Goal: Task Accomplishment & Management: Complete application form

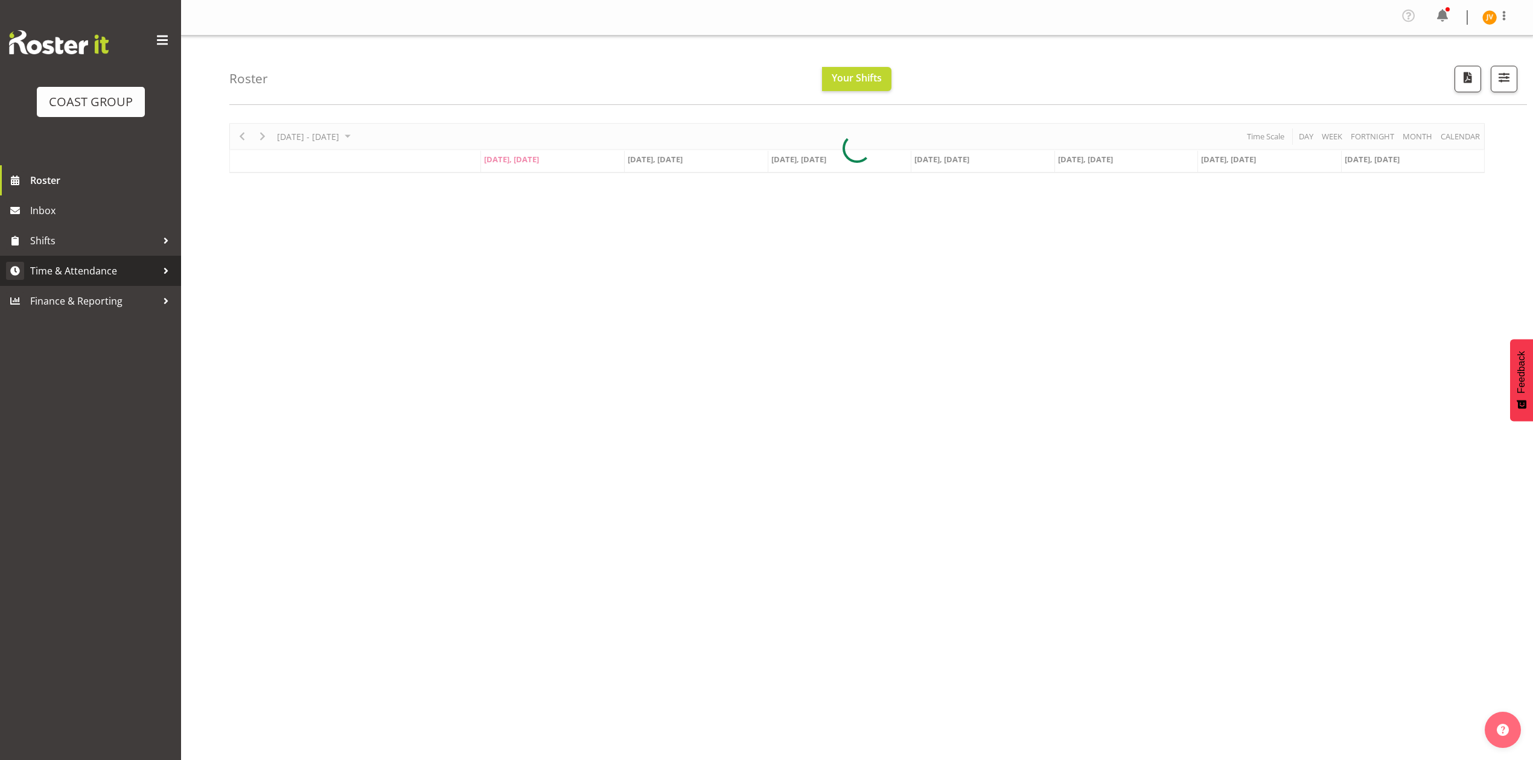
click at [82, 268] on span "Time & Attendance" at bounding box center [93, 271] width 127 height 18
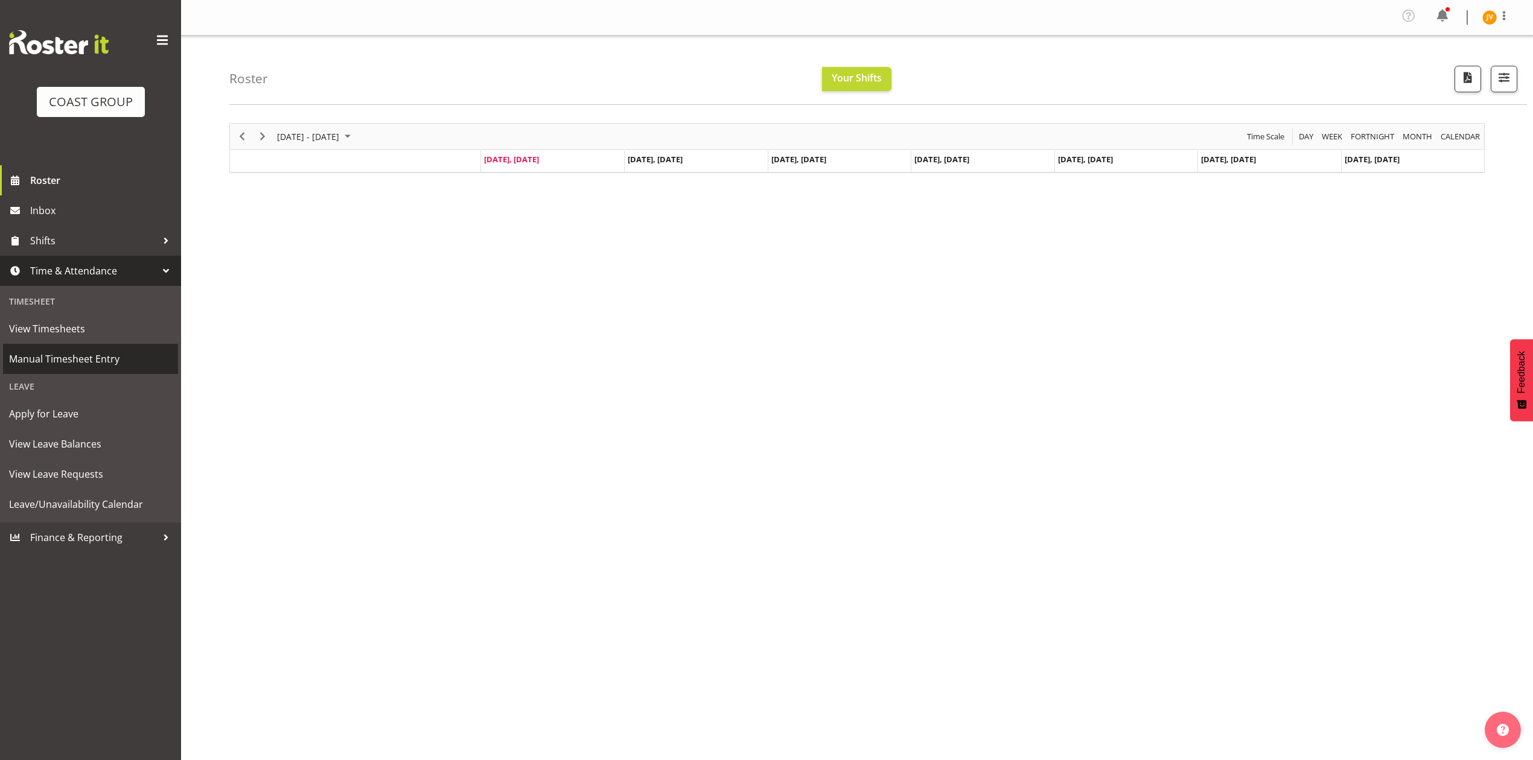
click at [58, 358] on span "Manual Timesheet Entry" at bounding box center [90, 359] width 163 height 18
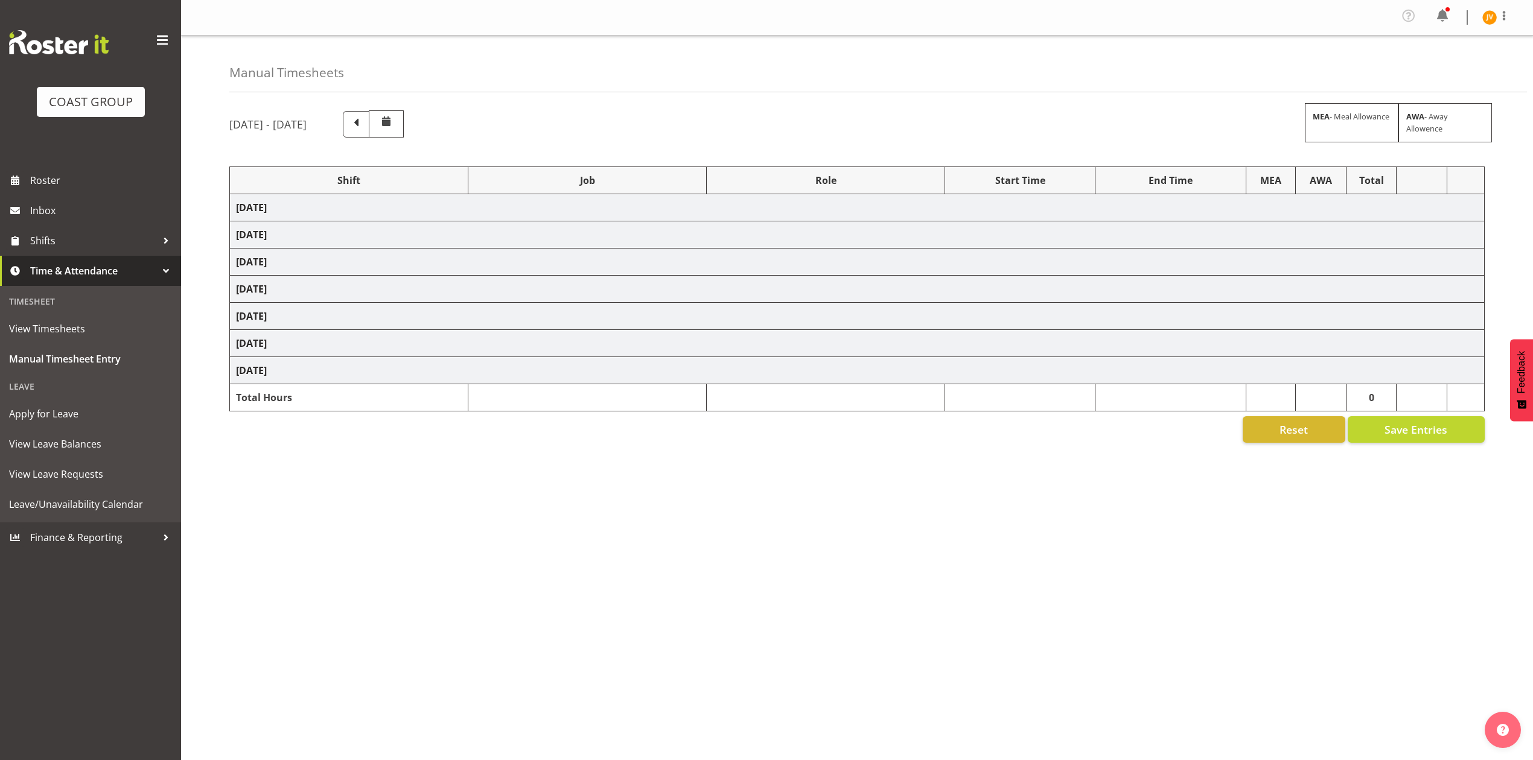
select select "1881"
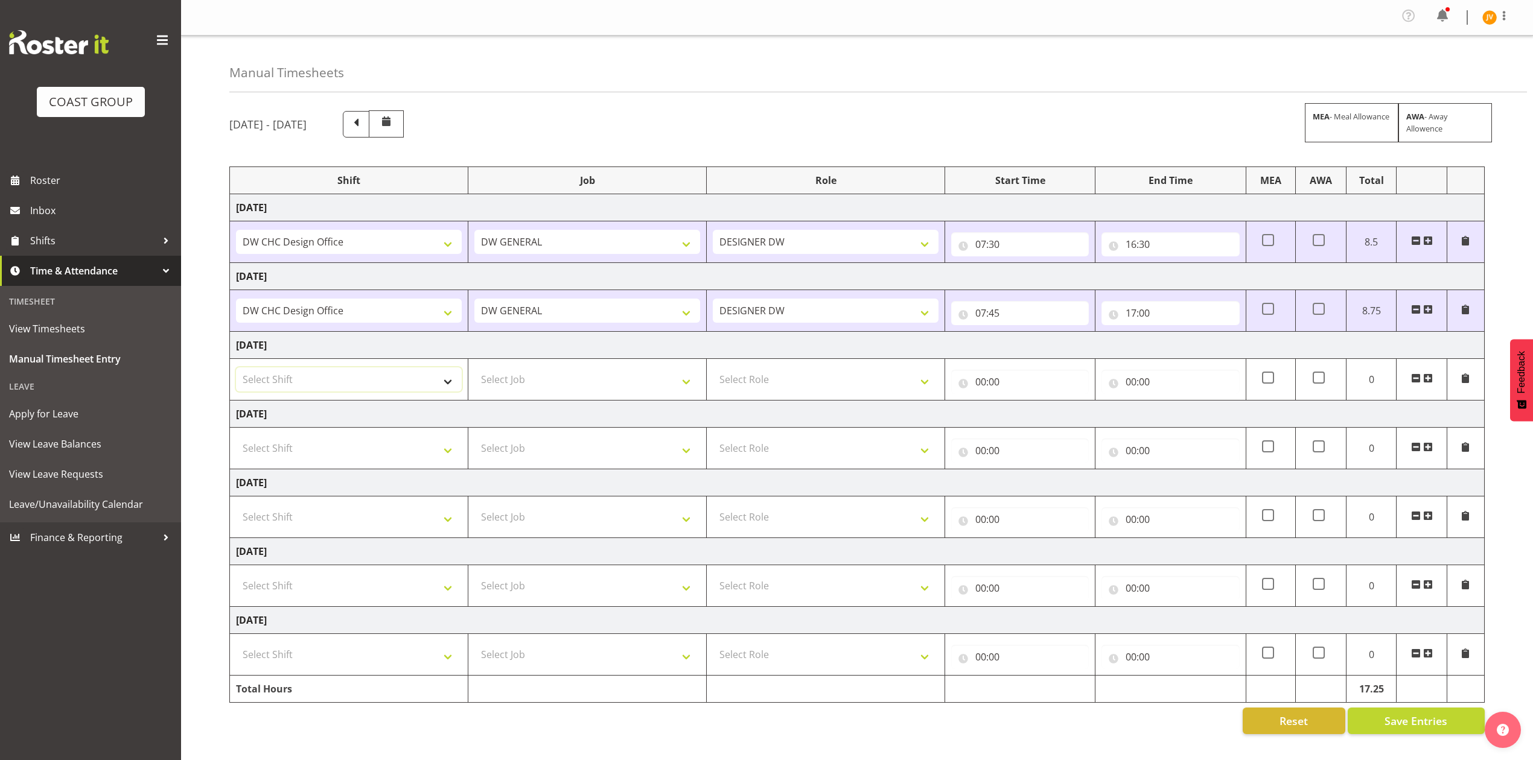
click at [320, 387] on select "Select Shift DW CHC Design Office DW CHC General Work Aug DW CHC General Work D…" at bounding box center [349, 379] width 226 height 24
select select "1512"
click at [236, 370] on select "Select Shift DW CHC Design Office DW CHC General Work Aug DW CHC General Work D…" at bounding box center [349, 379] width 226 height 24
click at [491, 384] on select "Select Job 1 Carlton Events 1 [PERSON_NAME][GEOGRAPHIC_DATA] 1 [PERSON_NAME][GE…" at bounding box center [587, 379] width 226 height 24
select select "1881"
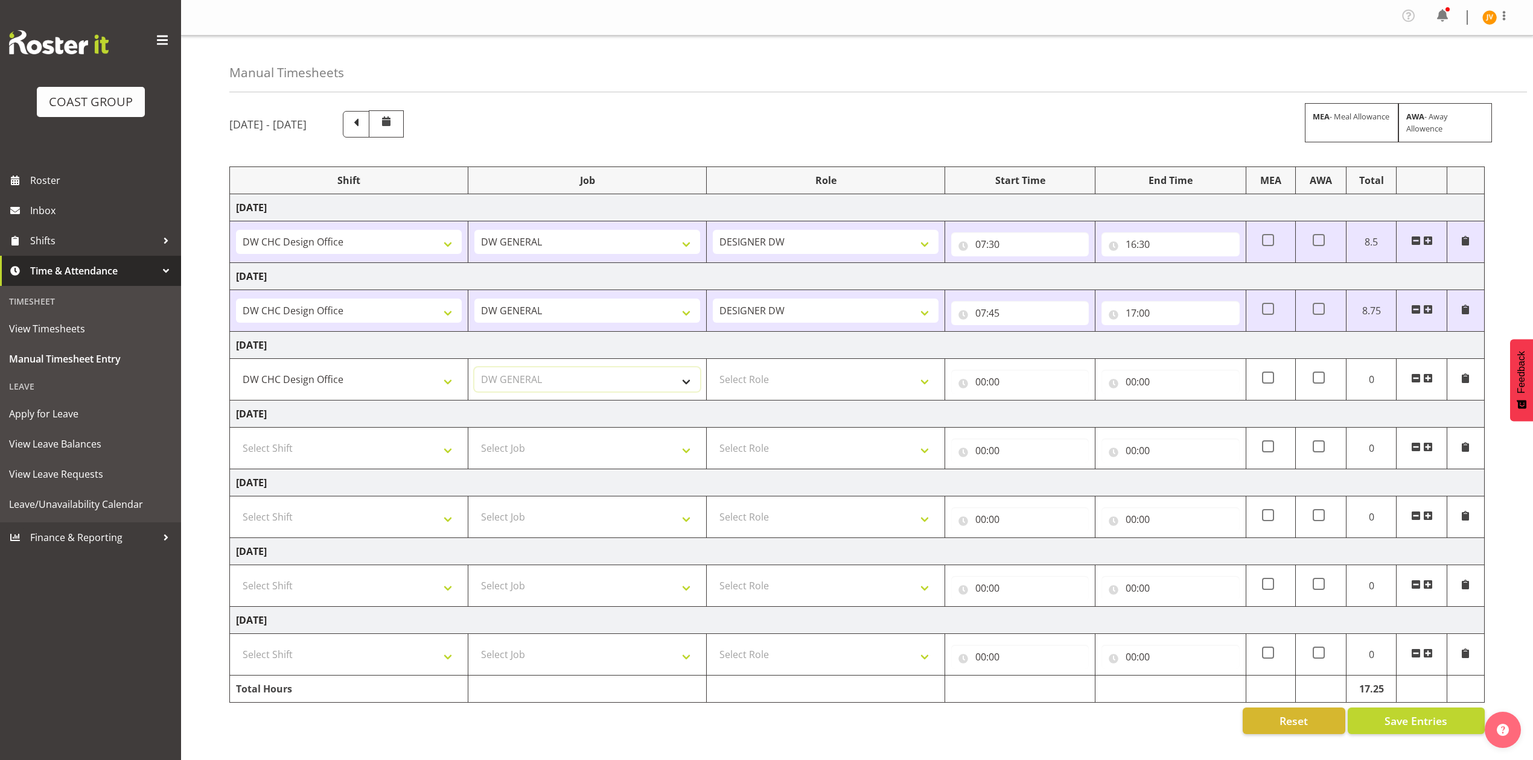
click at [474, 370] on select "Select Job 1 Carlton Events 1 [PERSON_NAME][GEOGRAPHIC_DATA] 1 [PERSON_NAME][GE…" at bounding box center [587, 379] width 226 height 24
click at [763, 392] on select "Select Role DESIGNER [PERSON_NAME]" at bounding box center [826, 379] width 226 height 24
select select "221"
click at [713, 370] on select "Select Role DESIGNER [PERSON_NAME]" at bounding box center [826, 379] width 226 height 24
click at [973, 386] on input "00:00" at bounding box center [1020, 382] width 138 height 24
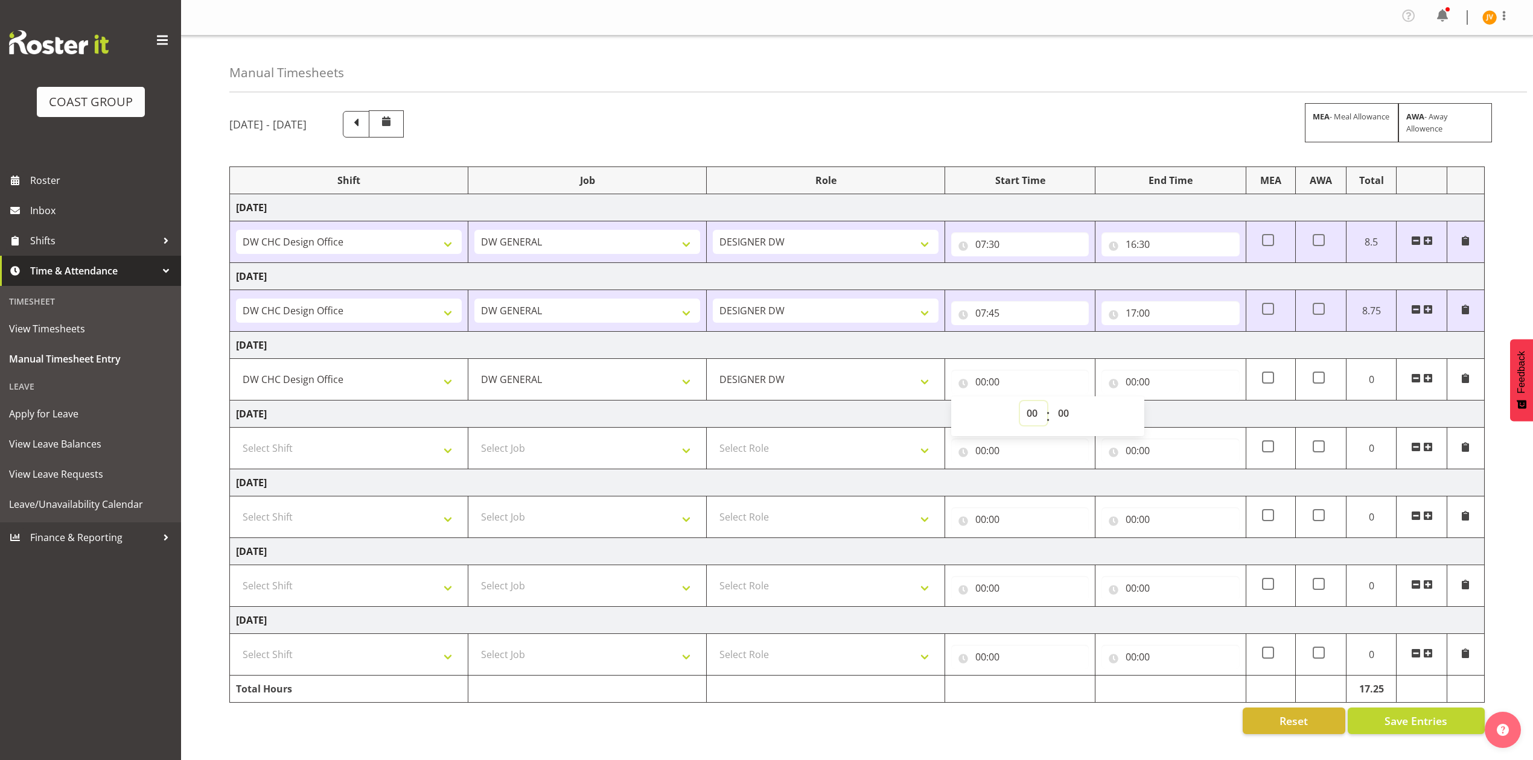
click at [1031, 424] on select "00 01 02 03 04 05 06 07 08 09 10 11 12 13 14 15 16 17 18 19 20 21 22 23" at bounding box center [1033, 413] width 27 height 24
select select "7"
click at [1020, 404] on select "00 01 02 03 04 05 06 07 08 09 10 11 12 13 14 15 16 17 18 19 20 21 22 23" at bounding box center [1033, 413] width 27 height 24
type input "07:00"
click at [1063, 416] on select "00 01 02 03 04 05 06 07 08 09 10 11 12 13 14 15 16 17 18 19 20 21 22 23 24 25 2…" at bounding box center [1064, 413] width 27 height 24
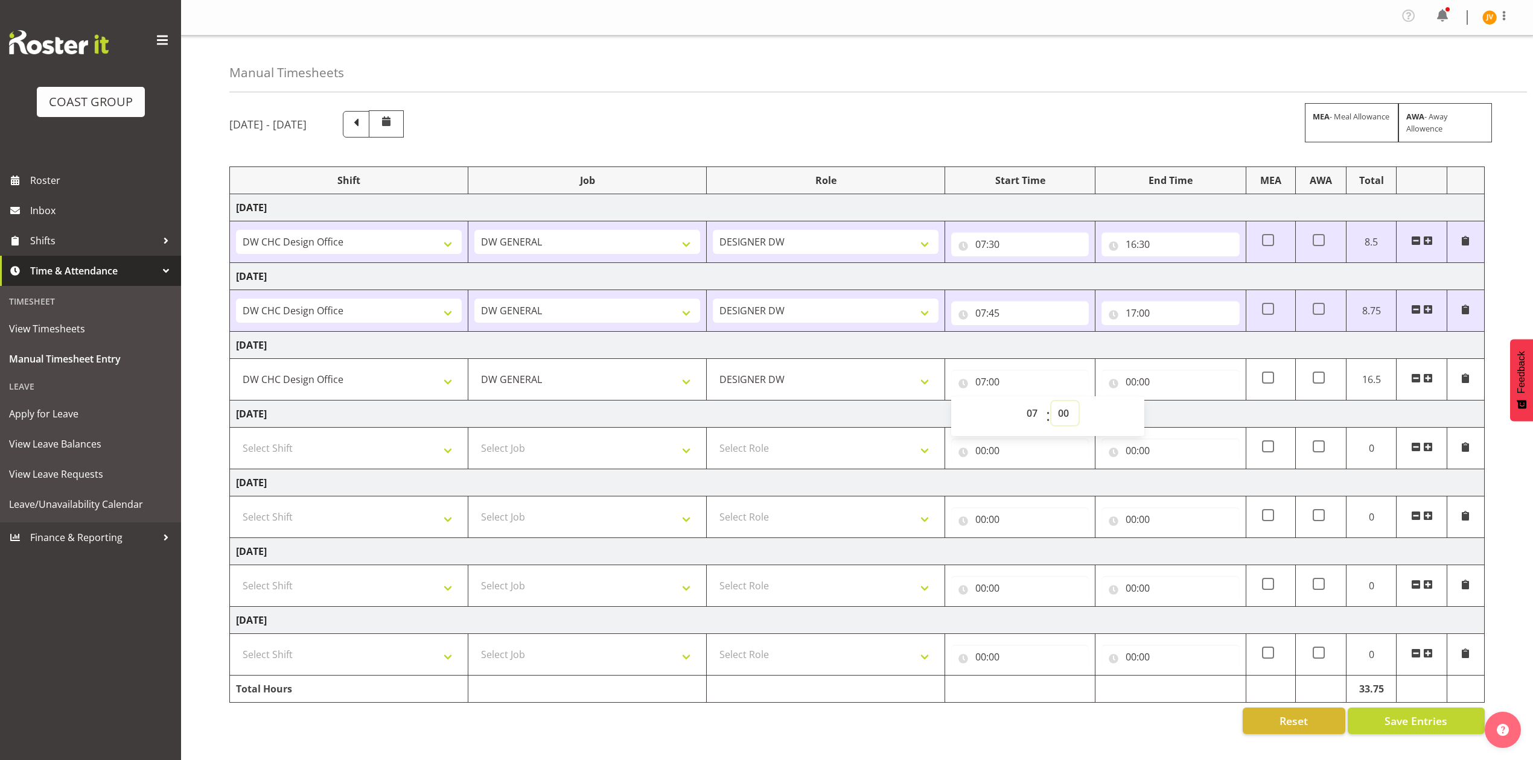
select select "45"
click at [1051, 404] on select "00 01 02 03 04 05 06 07 08 09 10 11 12 13 14 15 16 17 18 19 20 21 22 23 24 25 2…" at bounding box center [1064, 413] width 27 height 24
type input "07:45"
click at [1131, 389] on input "00:00" at bounding box center [1170, 382] width 138 height 24
click at [1173, 421] on select "00 01 02 03 04 05 06 07 08 09 10 11 12 13 14 15 16 17 18 19 20 21 22 23" at bounding box center [1183, 413] width 27 height 24
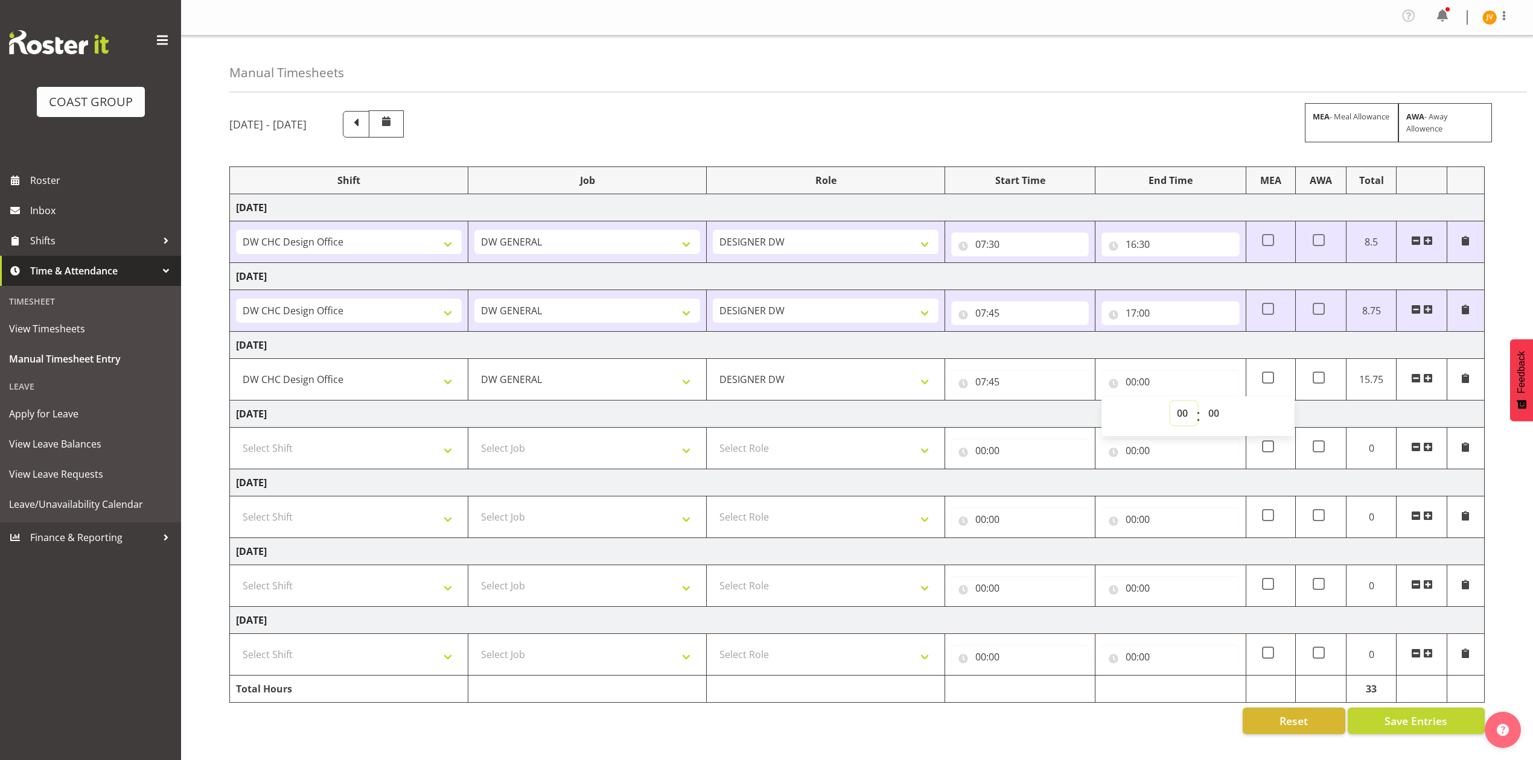
select select "15"
click at [1170, 404] on select "00 01 02 03 04 05 06 07 08 09 10 11 12 13 14 15 16 17 18 19 20 21 22 23" at bounding box center [1183, 413] width 27 height 24
type input "15:00"
click at [1215, 413] on select "00 01 02 03 04 05 06 07 08 09 10 11 12 13 14 15 16 17 18 19 20 21 22 23 24 25 2…" at bounding box center [1214, 413] width 27 height 24
select select "45"
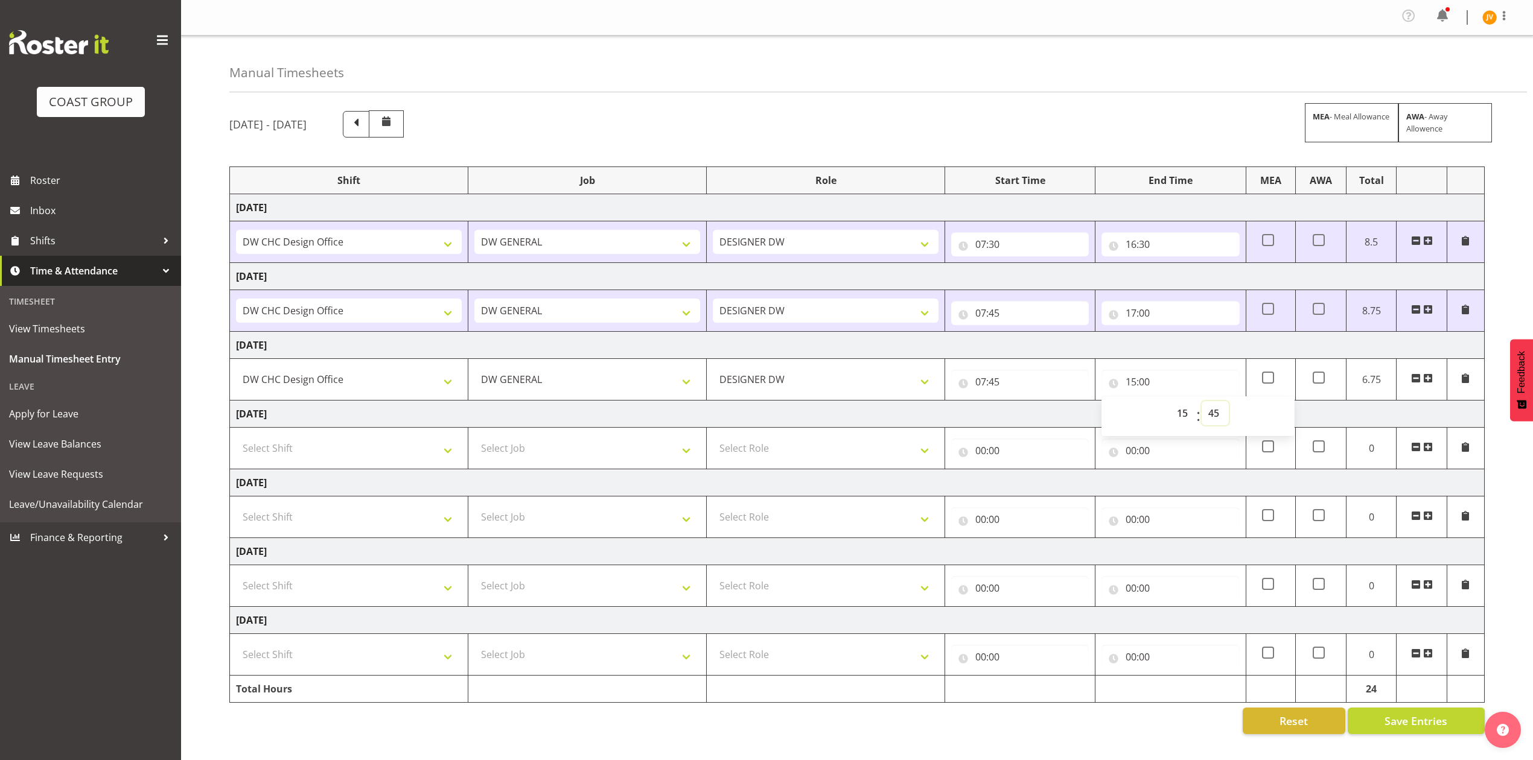
click at [1201, 404] on select "00 01 02 03 04 05 06 07 08 09 10 11 12 13 14 15 16 17 18 19 20 21 22 23 24 25 2…" at bounding box center [1214, 413] width 27 height 24
type input "15:45"
click at [355, 603] on td "Select Shift DW CHC Design Office DW CHC General Work Aug DW CHC General Work D…" at bounding box center [349, 586] width 238 height 42
click at [358, 595] on select "Select Shift DW CHC Design Office DW CHC General Work Aug DW CHC General Work D…" at bounding box center [349, 586] width 226 height 24
select select "1512"
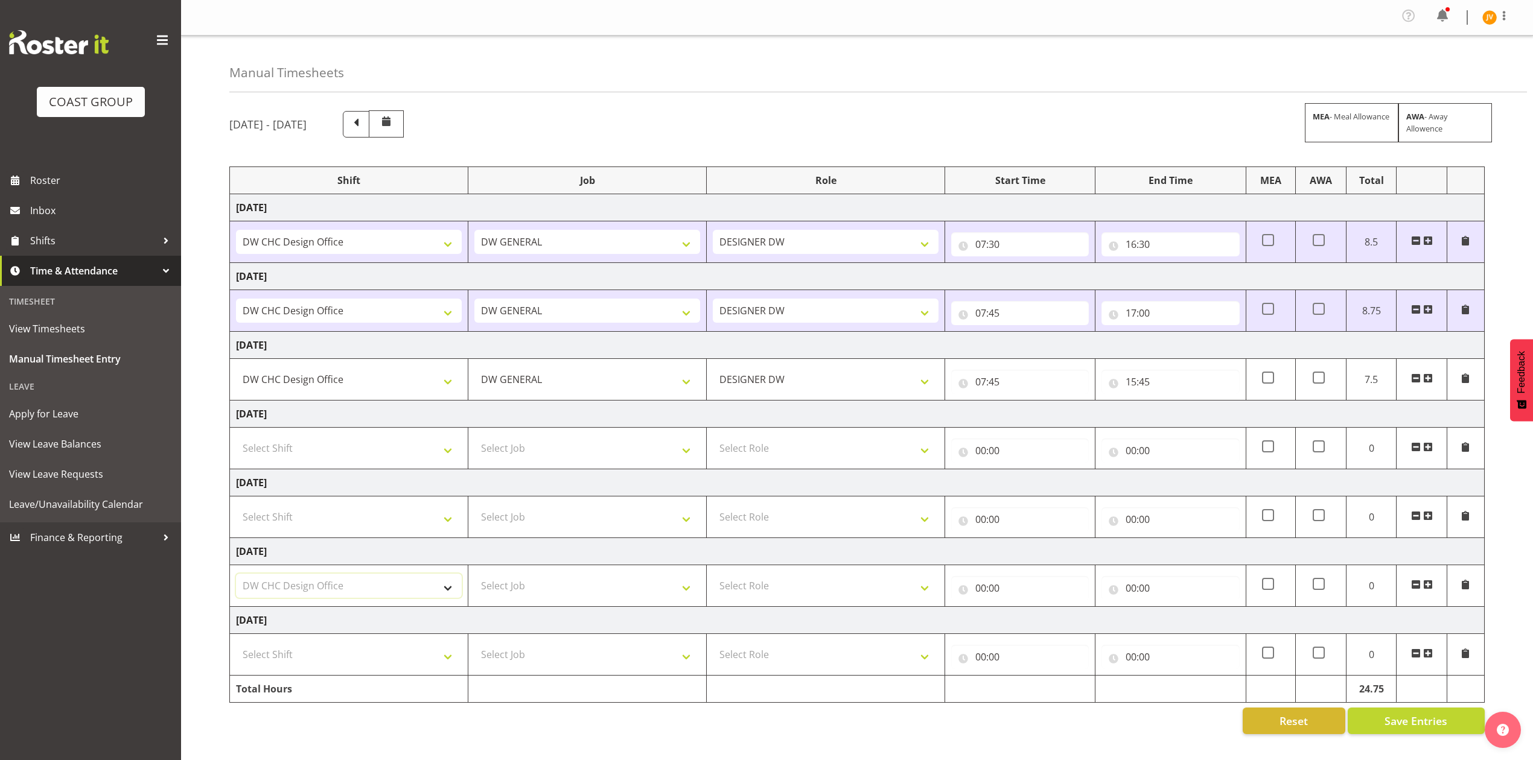
click at [236, 578] on select "Select Shift DW CHC Design Office DW CHC General Work Aug DW CHC General Work D…" at bounding box center [349, 586] width 226 height 24
click at [541, 597] on select "Select Job 1 Carlton Events 1 [PERSON_NAME][GEOGRAPHIC_DATA] 1 [PERSON_NAME][GE…" at bounding box center [587, 586] width 226 height 24
select select "1881"
click at [474, 578] on select "Select Job 1 Carlton Events 1 [PERSON_NAME][GEOGRAPHIC_DATA] 1 [PERSON_NAME][GE…" at bounding box center [587, 586] width 226 height 24
click at [754, 582] on select "Select Role DESIGNER [PERSON_NAME]" at bounding box center [826, 586] width 226 height 24
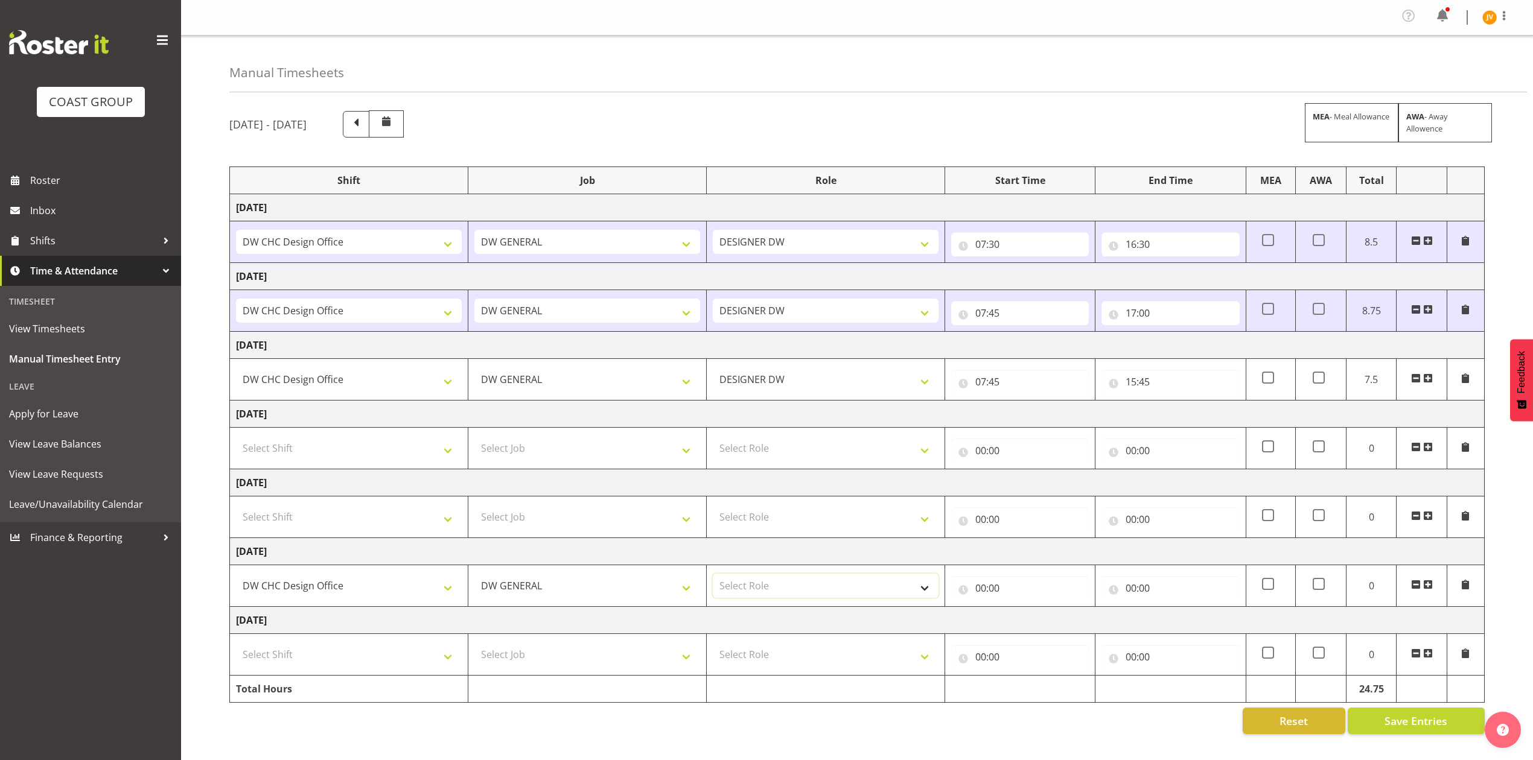
select select "221"
click at [713, 578] on select "Select Role DESIGNER [PERSON_NAME]" at bounding box center [826, 586] width 226 height 24
click at [980, 593] on input "00:00" at bounding box center [1020, 588] width 138 height 24
click at [1026, 621] on select "00 01 02 03 04 05 06 07 08 09 10 11 12 13 14 15 16 17 18 19 20 21 22 23" at bounding box center [1033, 620] width 27 height 24
select select "7"
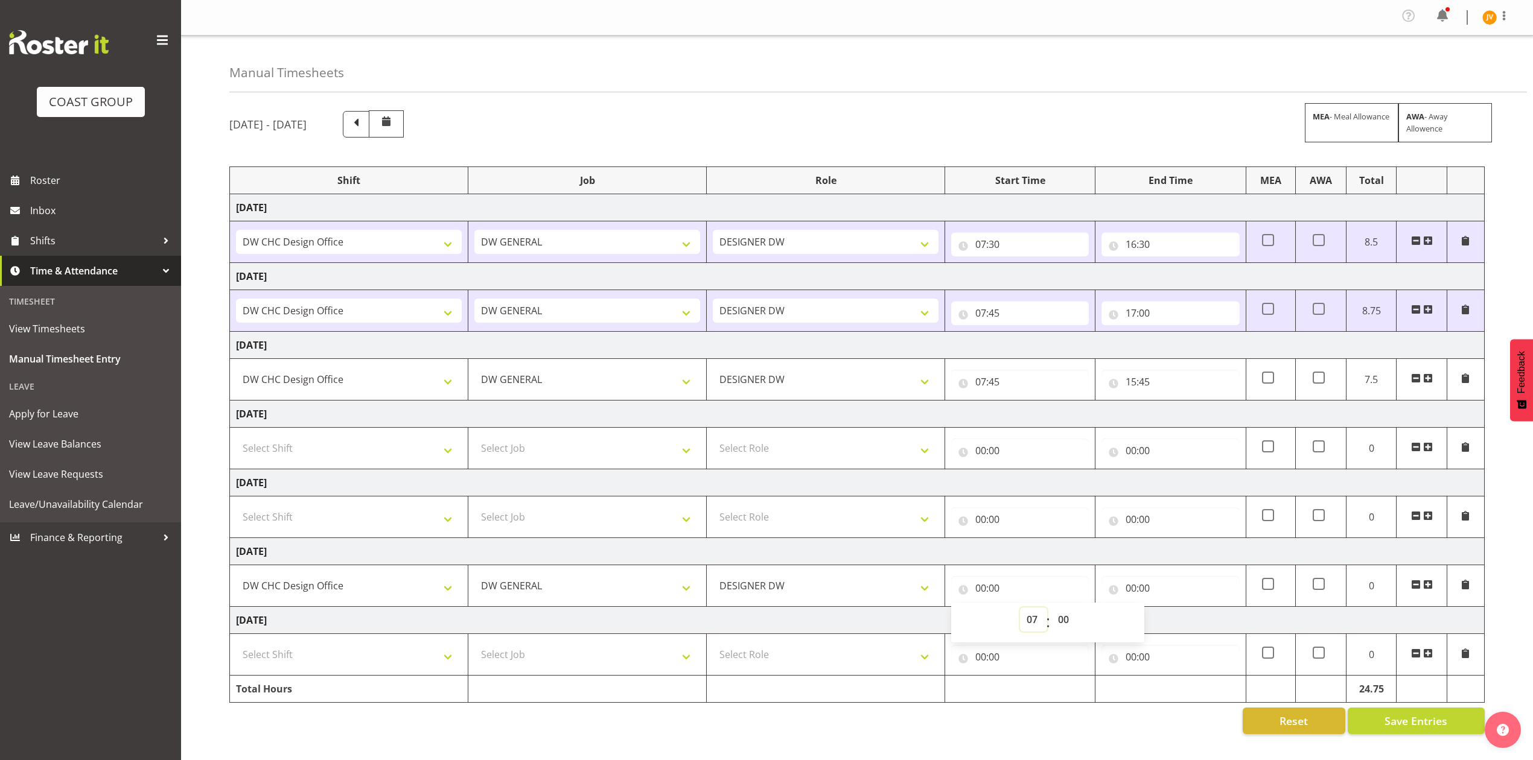
click at [1020, 612] on select "00 01 02 03 04 05 06 07 08 09 10 11 12 13 14 15 16 17 18 19 20 21 22 23" at bounding box center [1033, 620] width 27 height 24
type input "07:00"
click at [1064, 625] on select "00 01 02 03 04 05 06 07 08 09 10 11 12 13 14 15 16 17 18 19 20 21 22 23 24 25 2…" at bounding box center [1064, 620] width 27 height 24
select select "45"
click at [1051, 612] on select "00 01 02 03 04 05 06 07 08 09 10 11 12 13 14 15 16 17 18 19 20 21 22 23 24 25 2…" at bounding box center [1064, 620] width 27 height 24
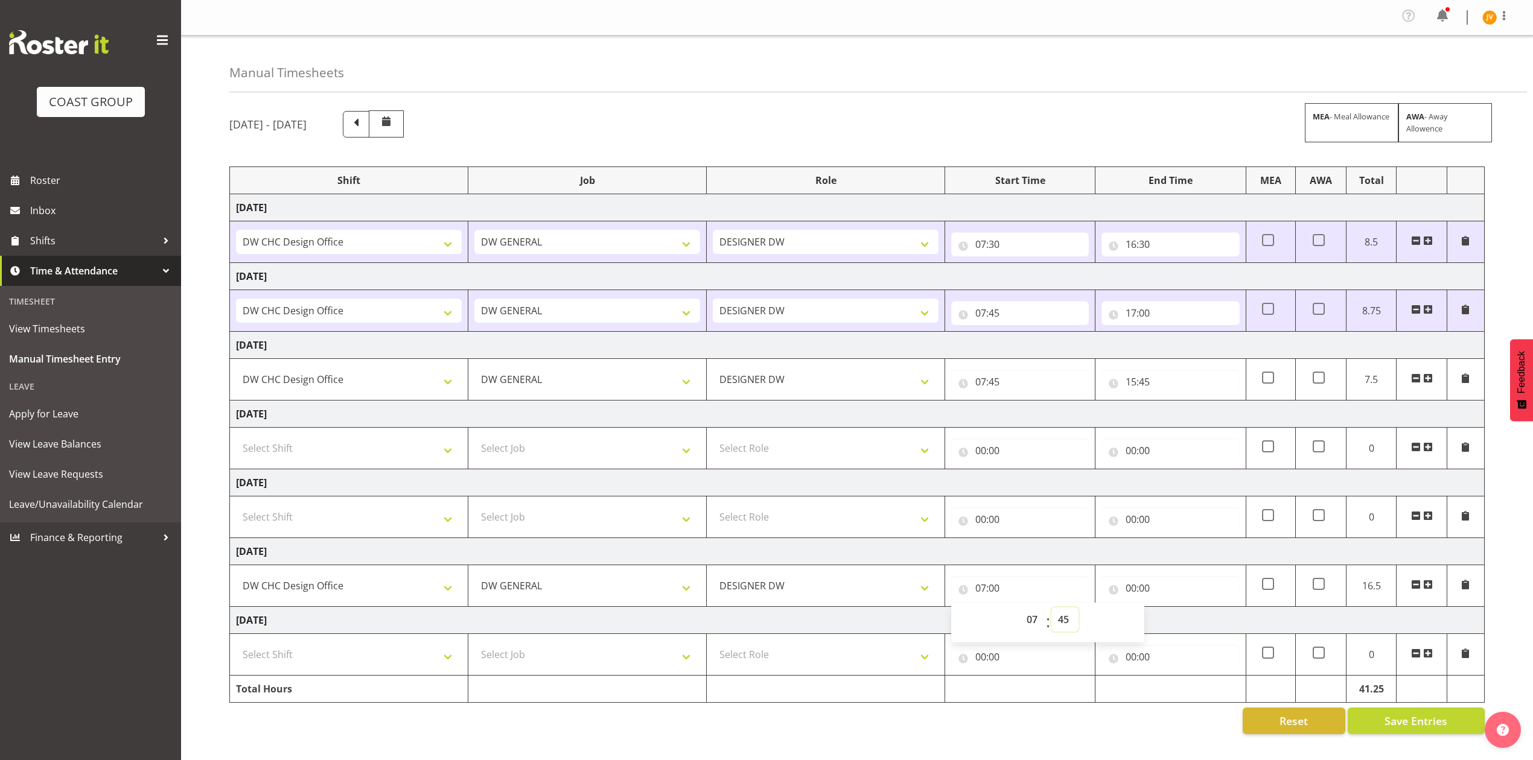
type input "07:45"
click at [1130, 586] on input "00:00" at bounding box center [1170, 588] width 138 height 24
click at [1178, 621] on select "00 01 02 03 04 05 06 07 08 09 10 11 12 13 14 15 16 17 18 19 20 21 22 23" at bounding box center [1183, 620] width 27 height 24
select select "16"
click at [1170, 612] on select "00 01 02 03 04 05 06 07 08 09 10 11 12 13 14 15 16 17 18 19 20 21 22 23" at bounding box center [1183, 620] width 27 height 24
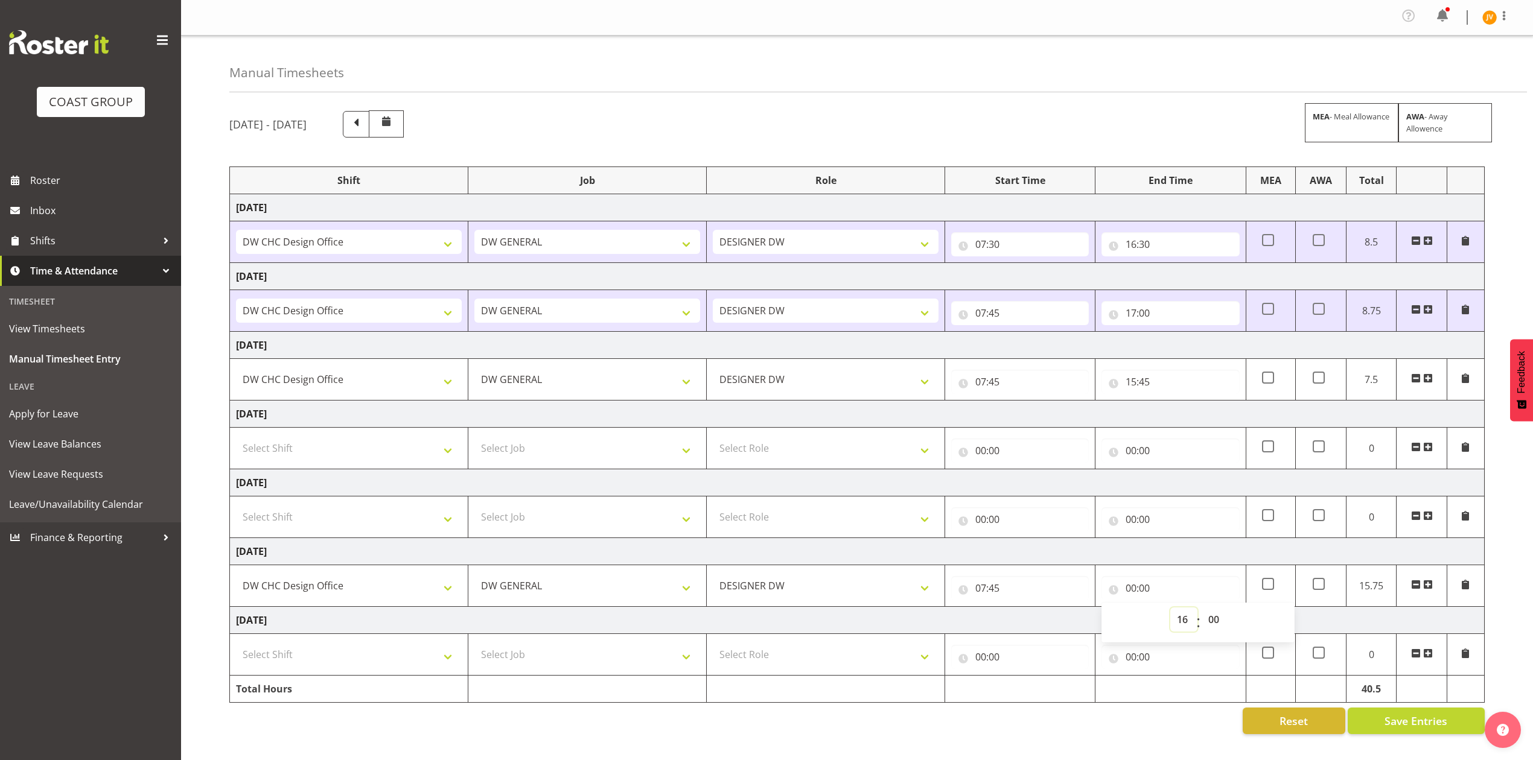
type input "16:00"
click at [1212, 628] on select "00 01 02 03 04 05 06 07 08 09 10 11 12 13 14 15 16 17 18 19 20 21 22 23 24 25 2…" at bounding box center [1214, 620] width 27 height 24
select select "30"
click at [1201, 612] on select "00 01 02 03 04 05 06 07 08 09 10 11 12 13 14 15 16 17 18 19 20 21 22 23 24 25 2…" at bounding box center [1214, 620] width 27 height 24
type input "16:30"
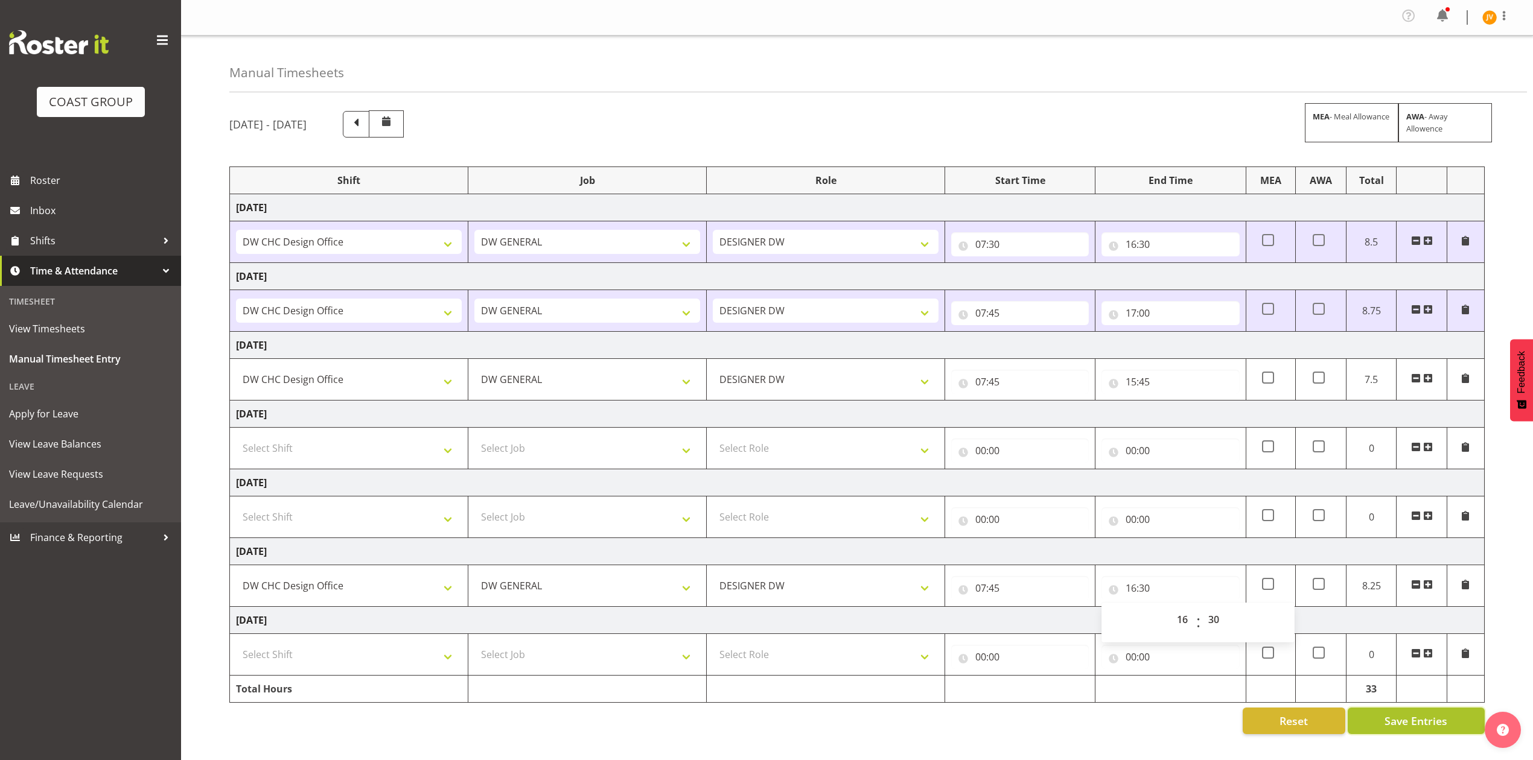
click at [1382, 723] on button "Save Entries" at bounding box center [1415, 721] width 137 height 27
